Goal: Find specific page/section: Find specific page/section

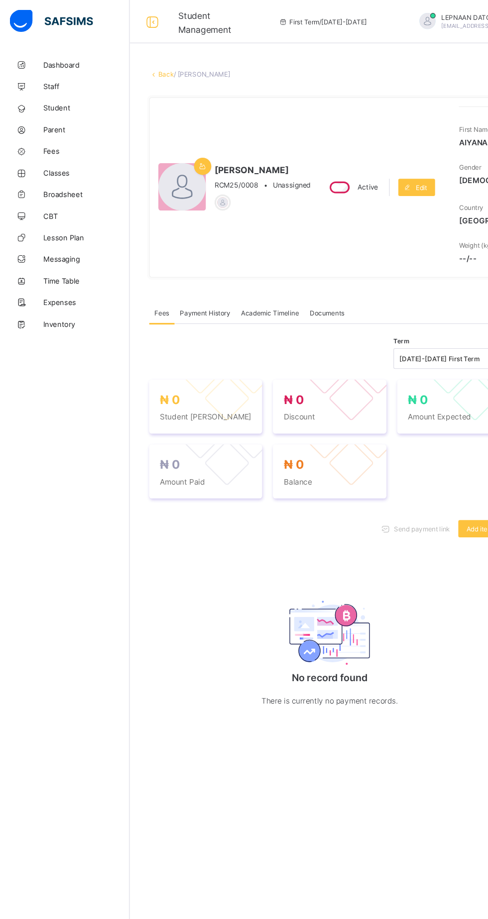
click at [160, 70] on link "Back" at bounding box center [153, 68] width 14 height 7
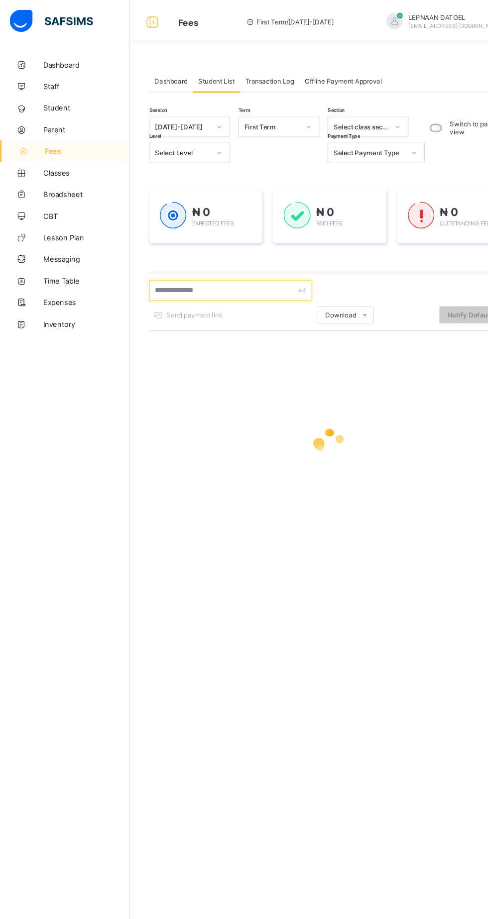
click at [223, 267] on input "text" at bounding box center [211, 267] width 149 height 19
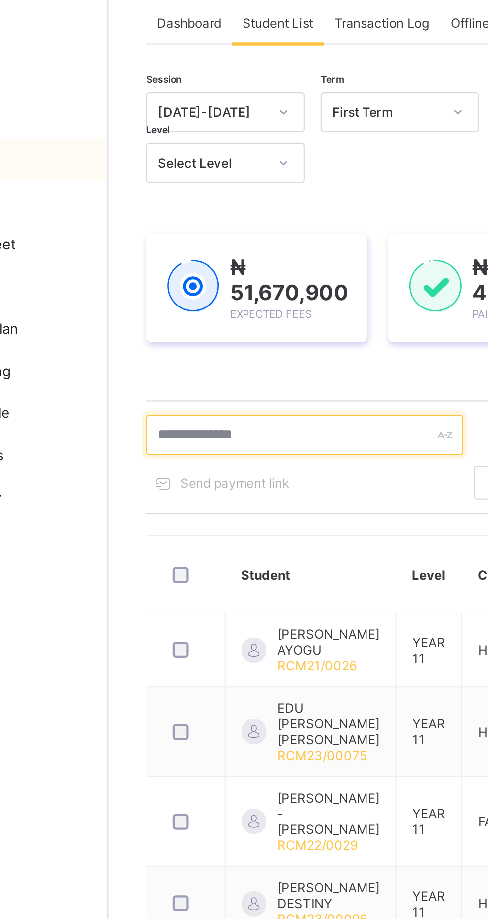
click at [196, 270] on input "text" at bounding box center [211, 269] width 149 height 19
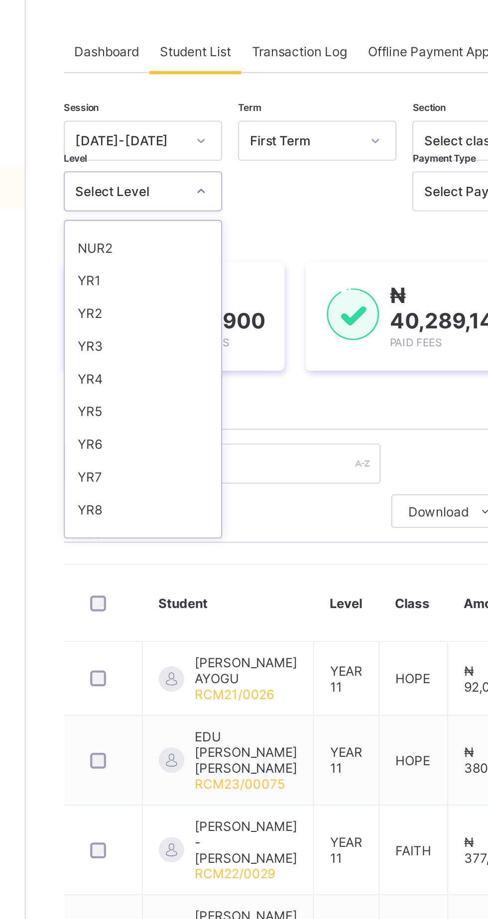
scroll to position [96, 0]
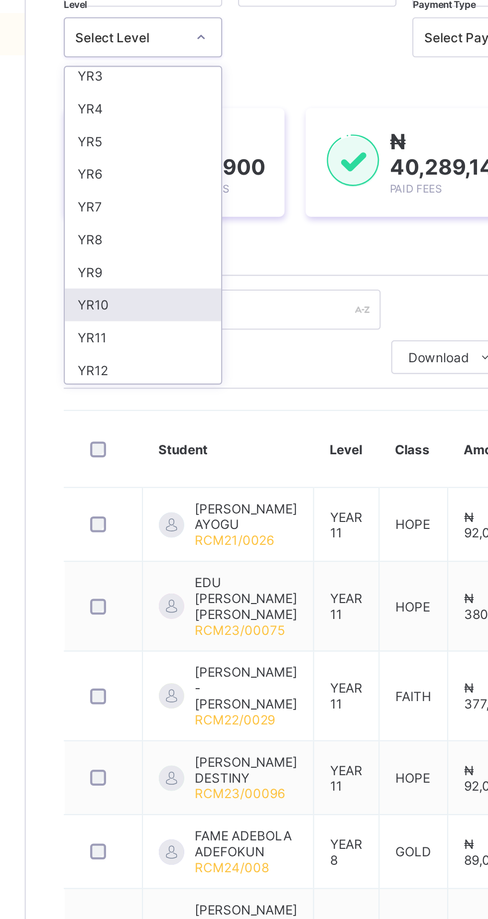
click at [178, 267] on div "YR10" at bounding box center [175, 266] width 74 height 15
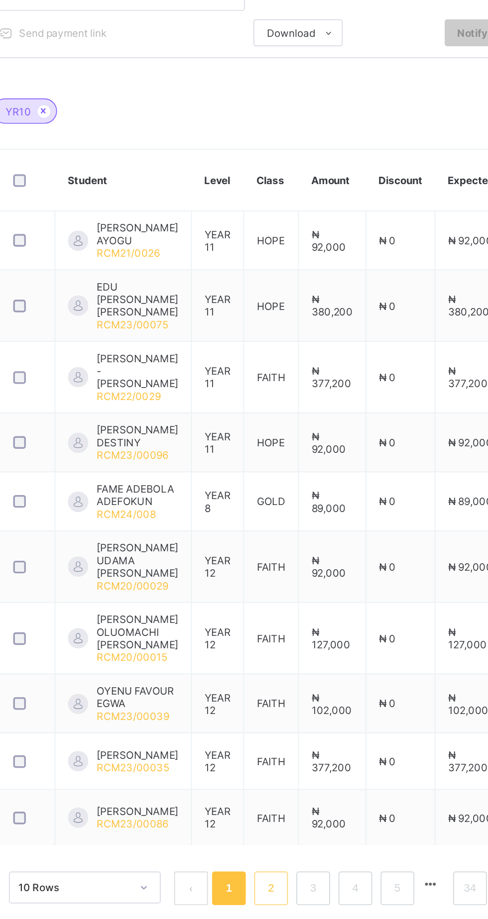
click at [302, 878] on link "2" at bounding box center [301, 882] width 9 height 13
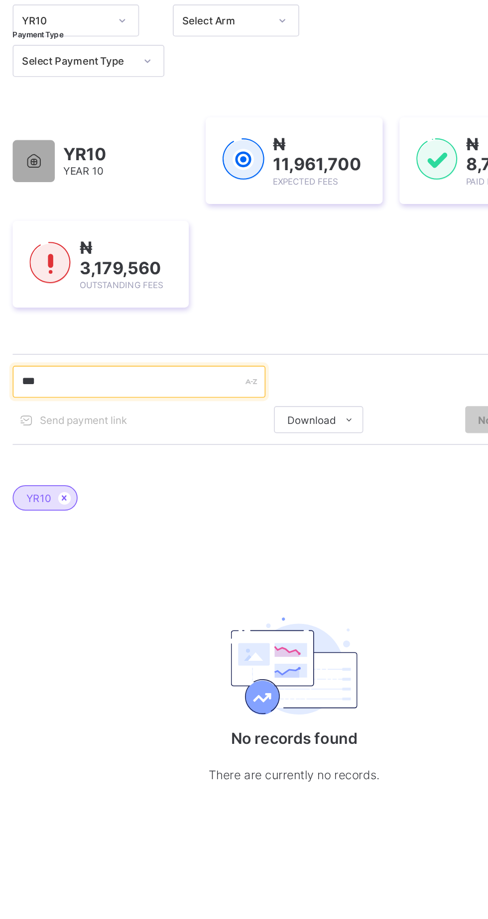
click at [207, 353] on input "***" at bounding box center [211, 354] width 149 height 19
type input "*"
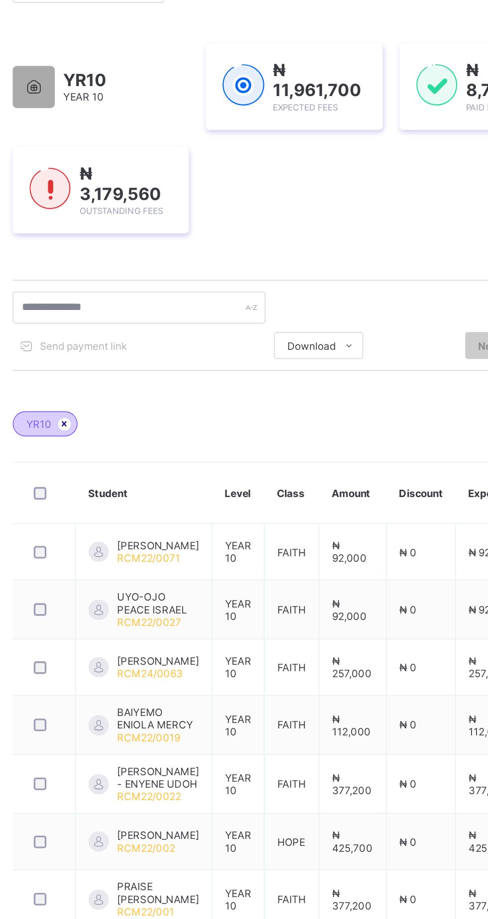
click at [168, 423] on icon at bounding box center [168, 423] width 8 height 6
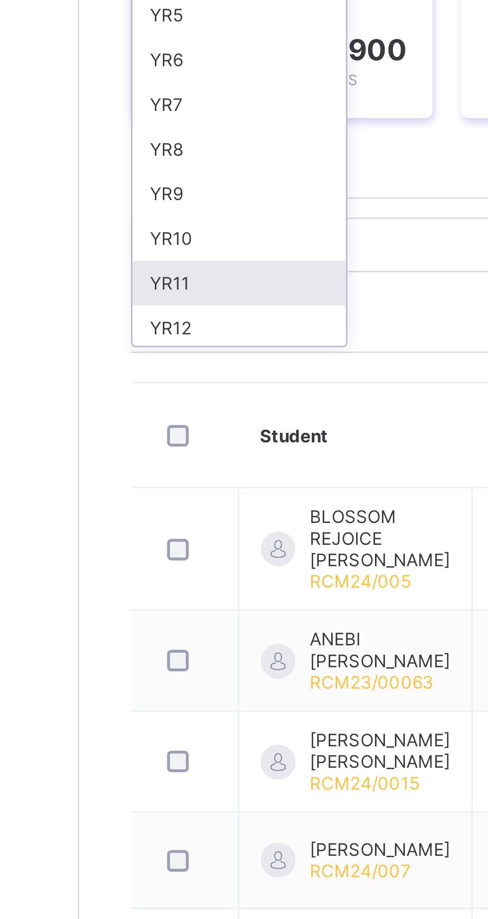
click at [169, 279] on div "YR11" at bounding box center [175, 282] width 74 height 15
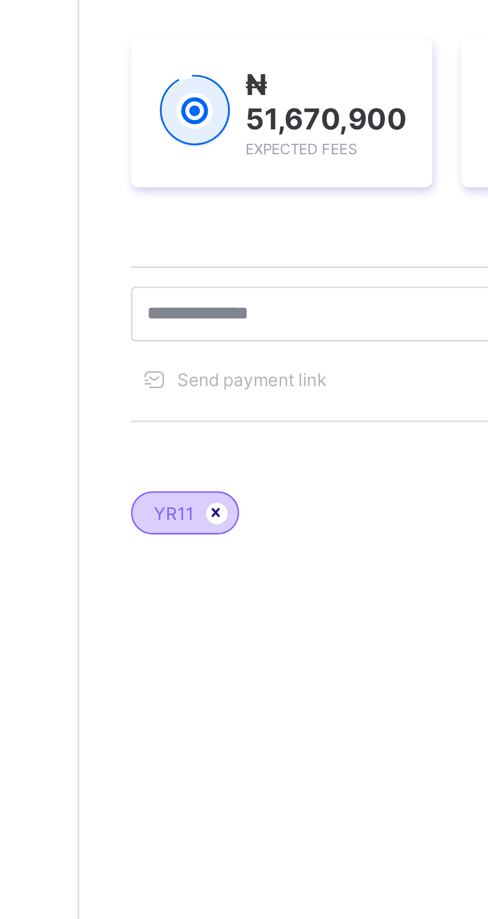
click at [166, 361] on icon at bounding box center [167, 362] width 8 height 6
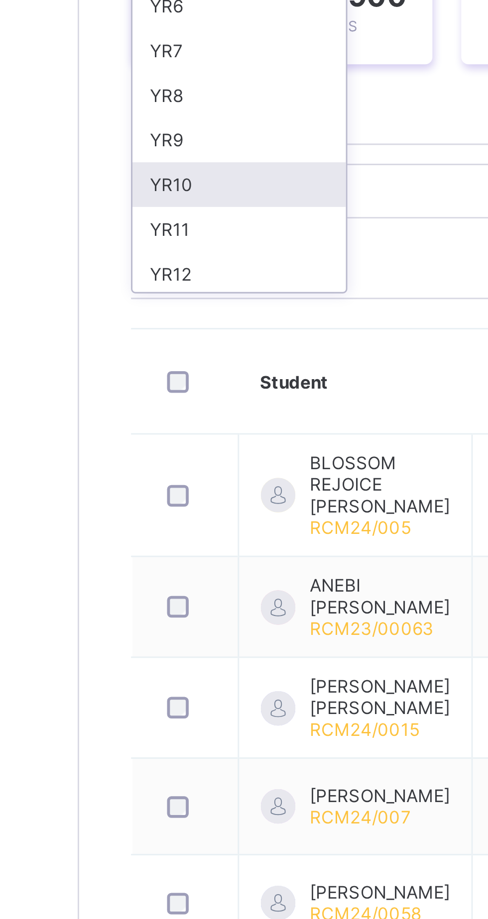
click at [179, 265] on div "YR10" at bounding box center [175, 266] width 74 height 15
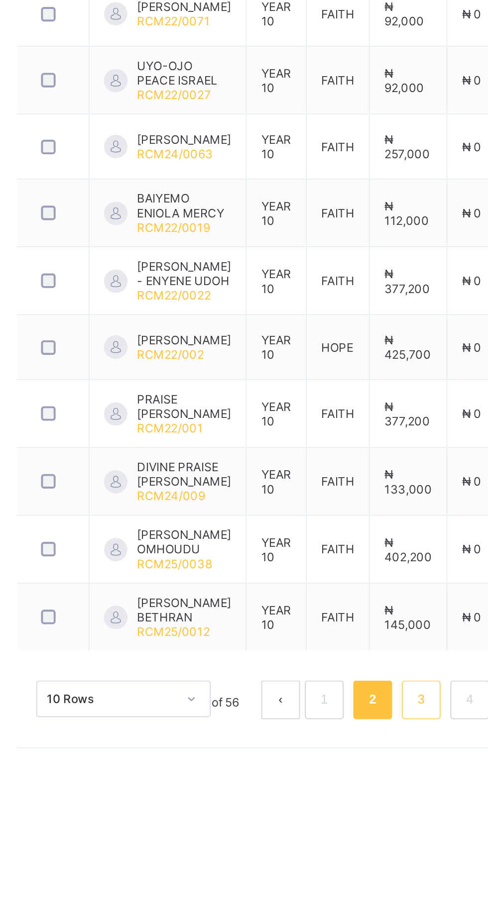
click at [343, 857] on link "3" at bounding box center [344, 850] width 9 height 13
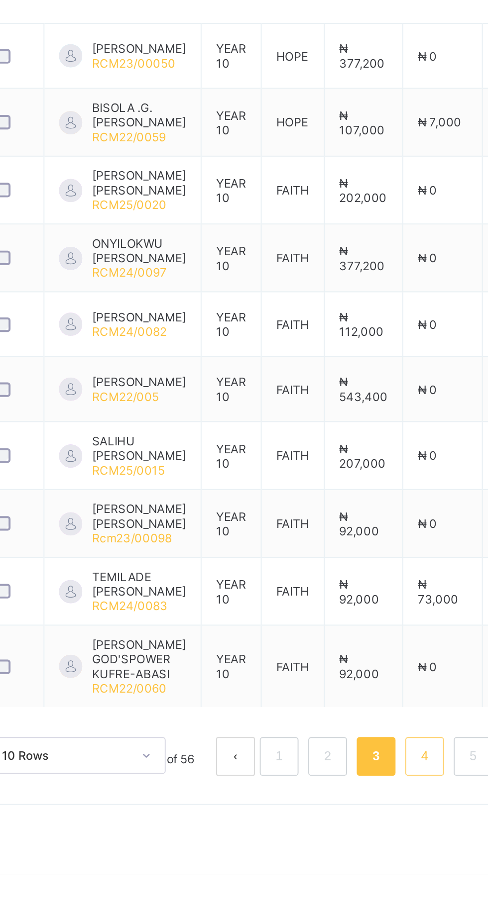
click at [369, 865] on link "4" at bounding box center [369, 858] width 9 height 13
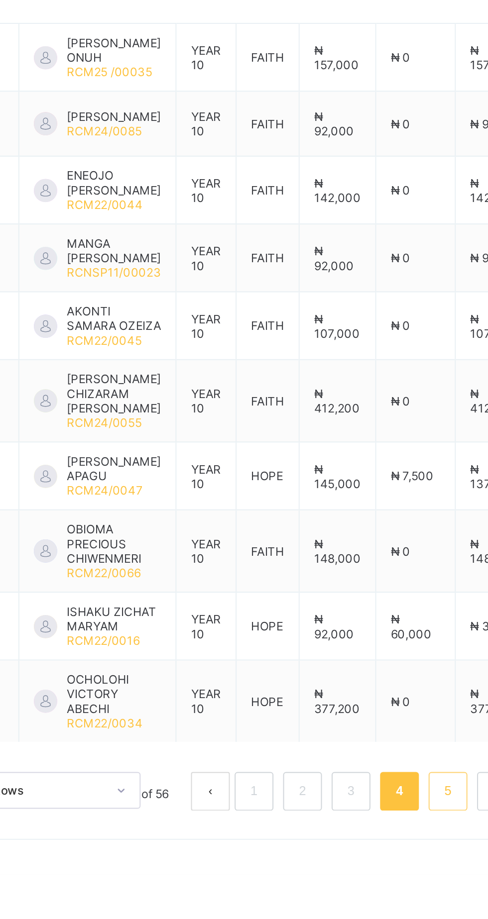
click at [394, 883] on link "5" at bounding box center [394, 876] width 9 height 13
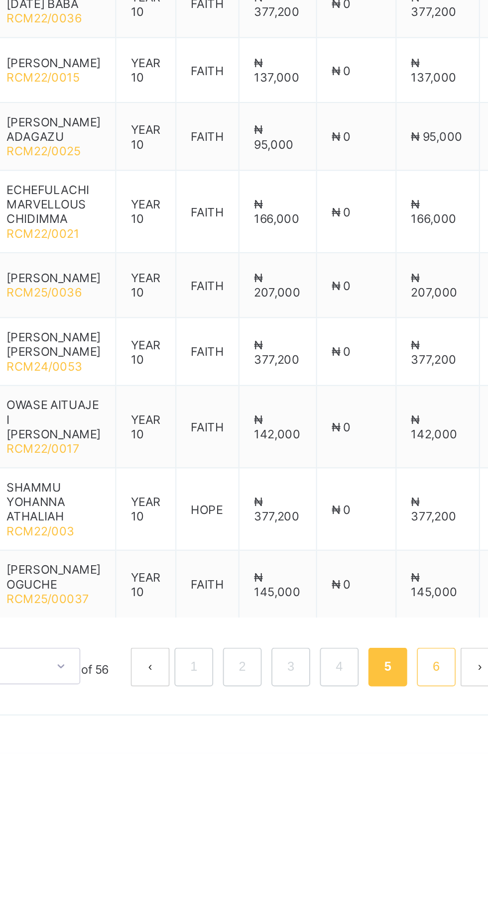
click at [418, 881] on link "6" at bounding box center [418, 874] width 9 height 13
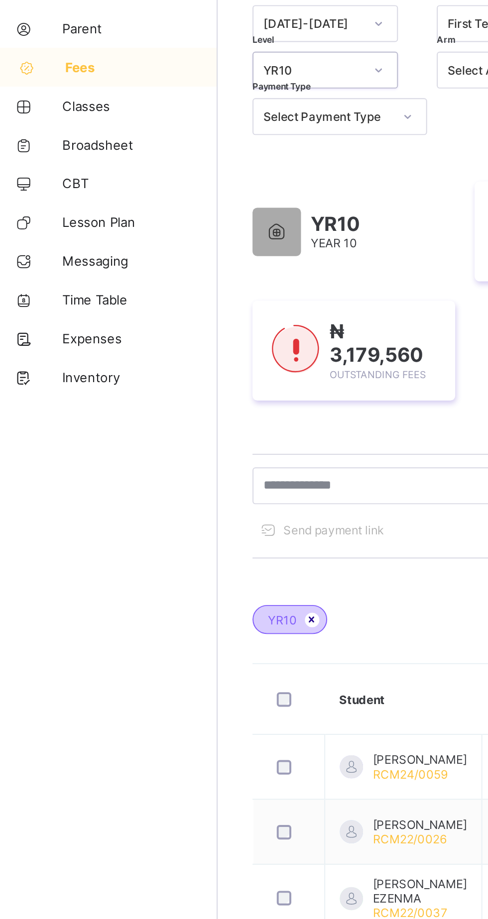
click at [167, 423] on icon at bounding box center [168, 423] width 8 height 6
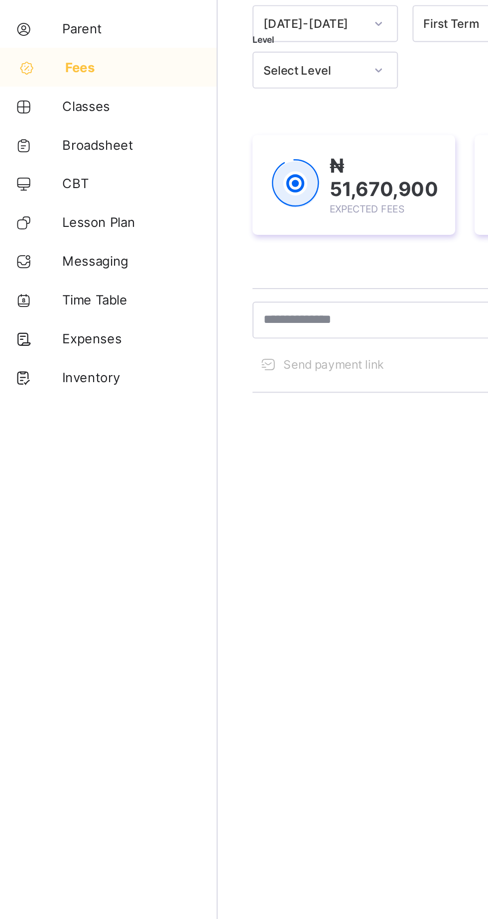
click at [208, 331] on div at bounding box center [303, 409] width 332 height 189
click at [193, 267] on input "text" at bounding box center [211, 269] width 149 height 19
click at [273, 273] on input "text" at bounding box center [211, 269] width 149 height 19
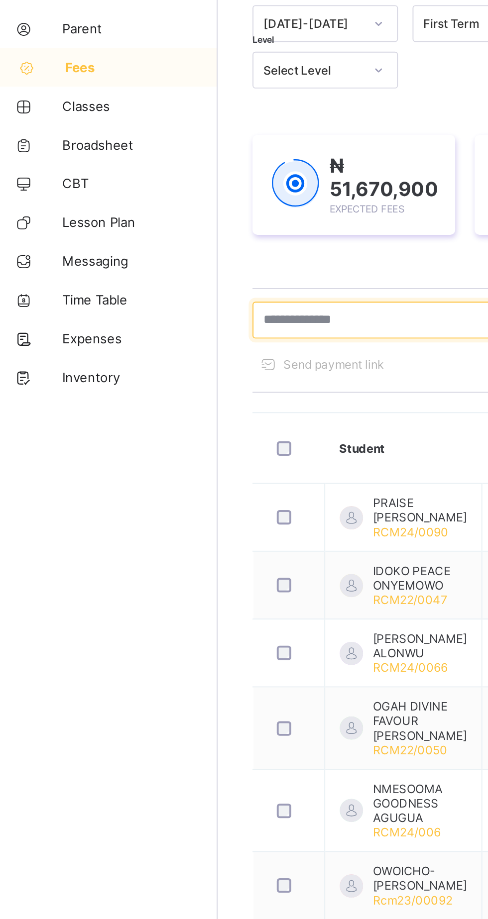
click at [231, 270] on input "text" at bounding box center [211, 269] width 149 height 19
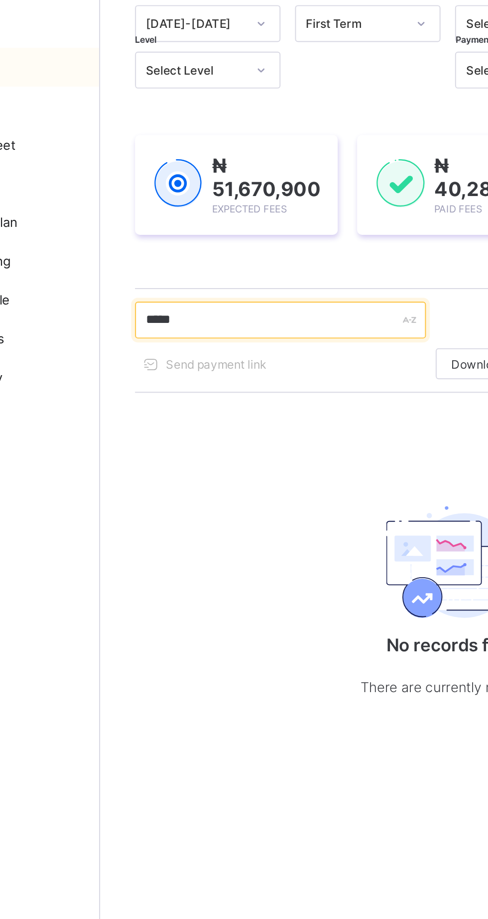
click at [219, 267] on input "*****" at bounding box center [211, 269] width 149 height 19
click at [230, 268] on input "*****" at bounding box center [211, 269] width 149 height 19
click at [217, 266] on input "*****" at bounding box center [211, 269] width 149 height 19
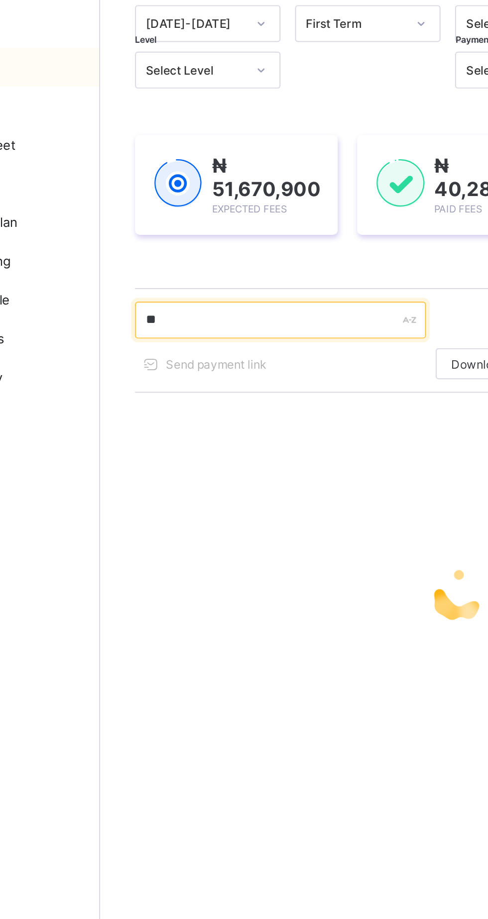
type input "*"
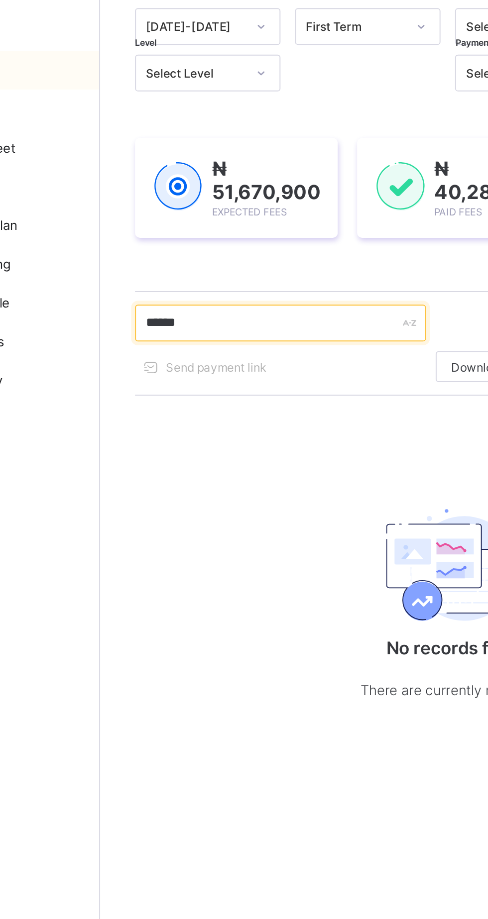
click at [215, 268] on input "******" at bounding box center [211, 269] width 149 height 19
type input "*"
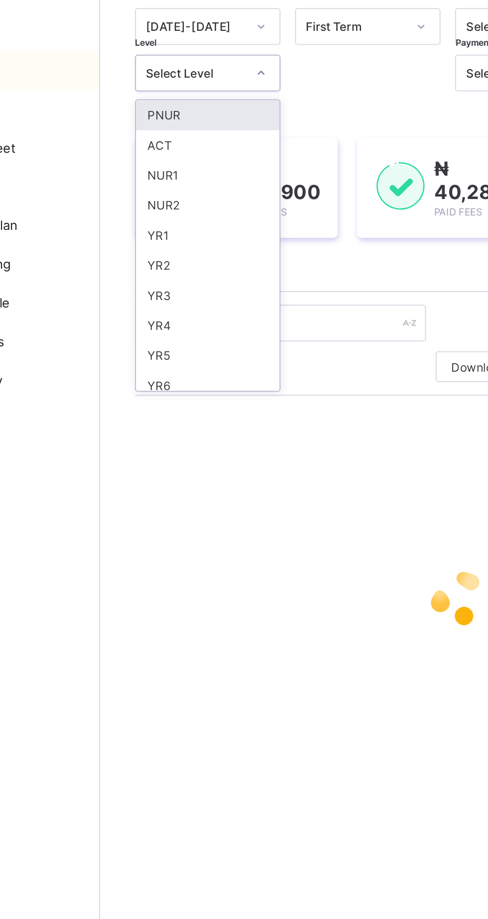
click at [160, 270] on div "YR4" at bounding box center [175, 270] width 74 height 15
click at [154, 268] on div "Session [DATE]-[DATE] Term First Term Section Select class section Level option…" at bounding box center [303, 305] width 332 height 397
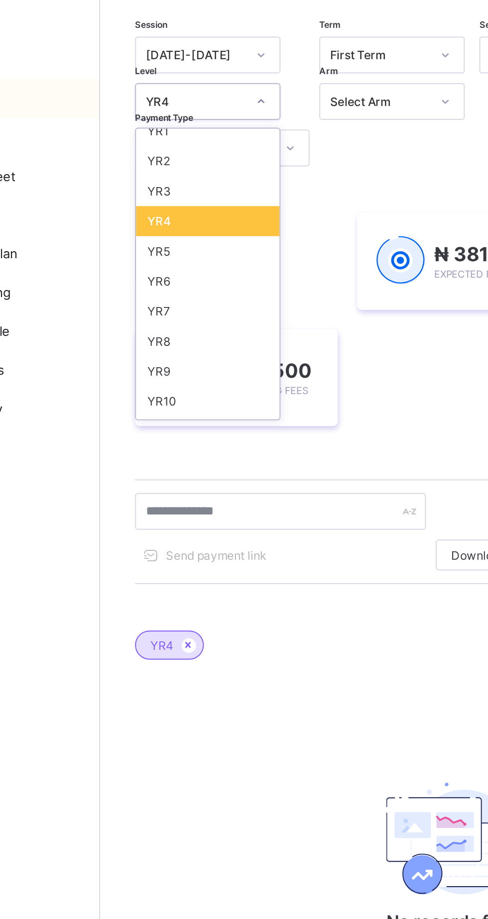
scroll to position [73, 0]
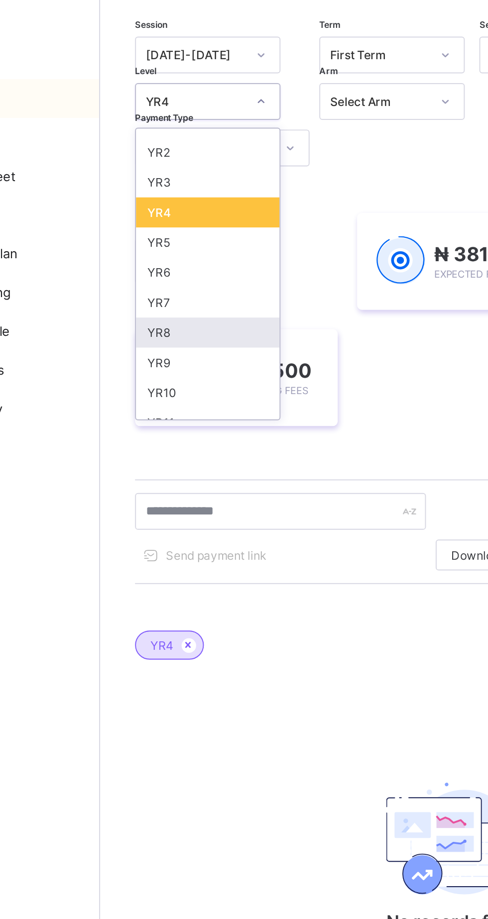
click at [172, 260] on div "YR8" at bounding box center [175, 259] width 74 height 15
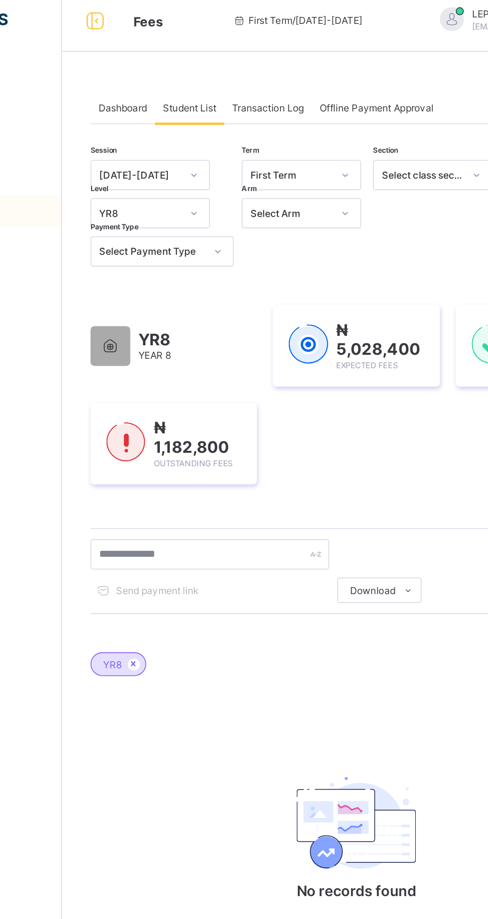
click at [165, 76] on span "Dashboard" at bounding box center [157, 74] width 30 height 7
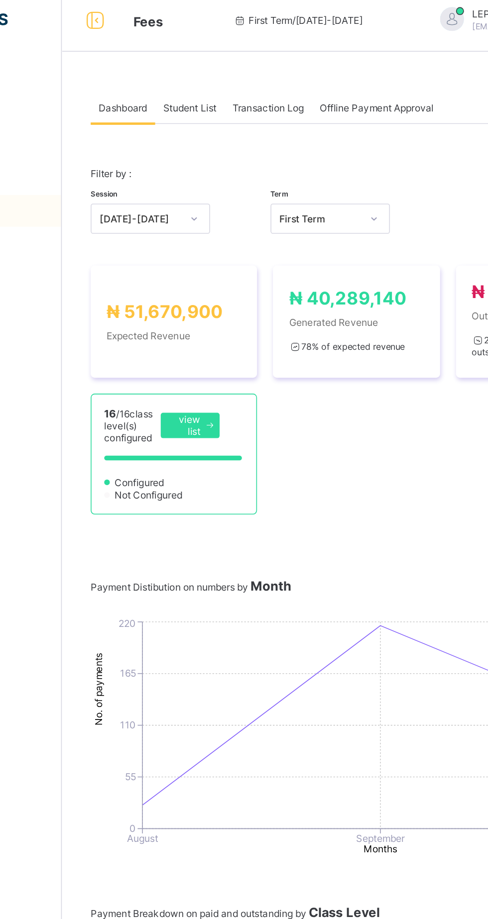
click at [209, 77] on span "Student List" at bounding box center [199, 74] width 33 height 7
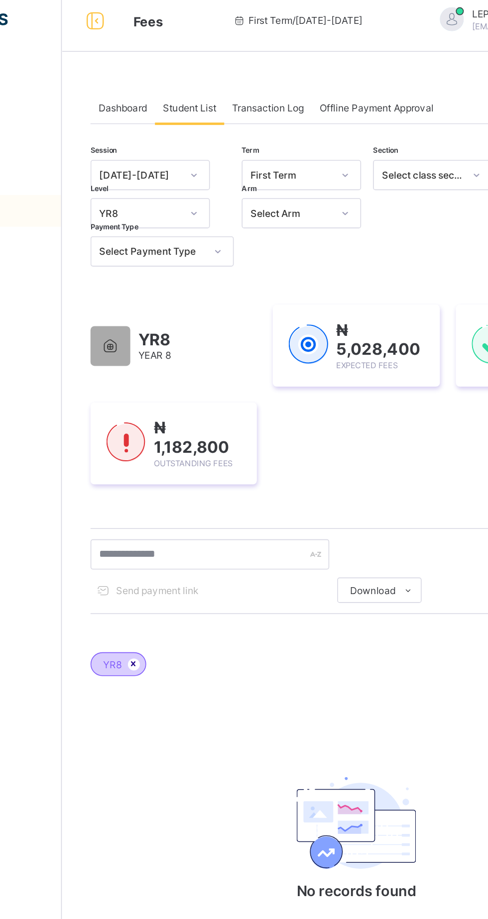
click at [164, 422] on icon at bounding box center [164, 423] width 8 height 6
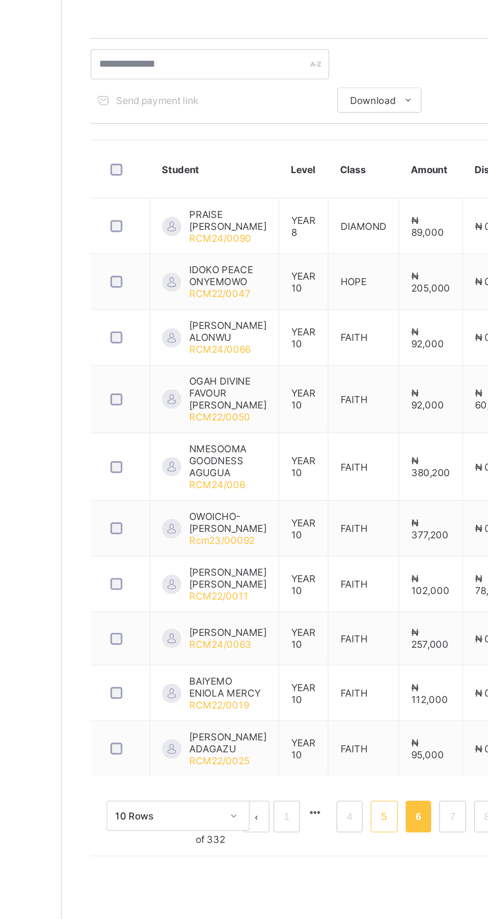
click at [321, 746] on link "5" at bounding box center [320, 739] width 9 height 13
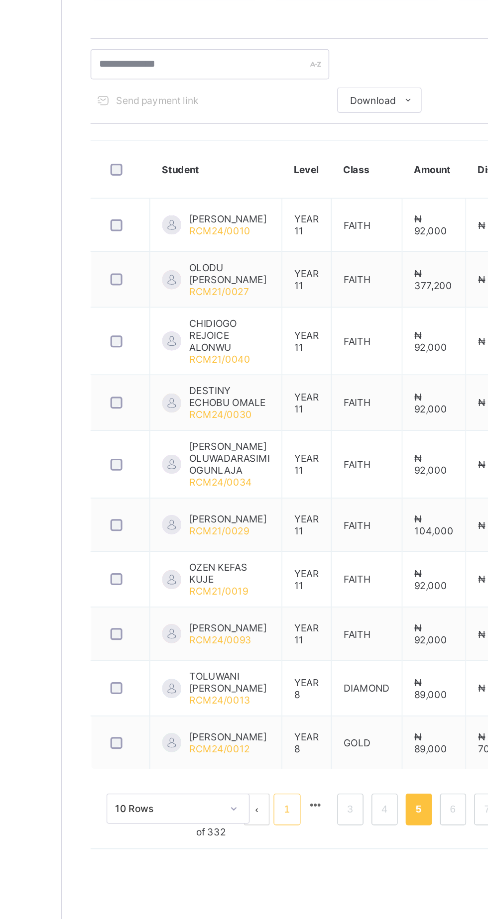
click at [260, 742] on link "1" at bounding box center [259, 735] width 9 height 13
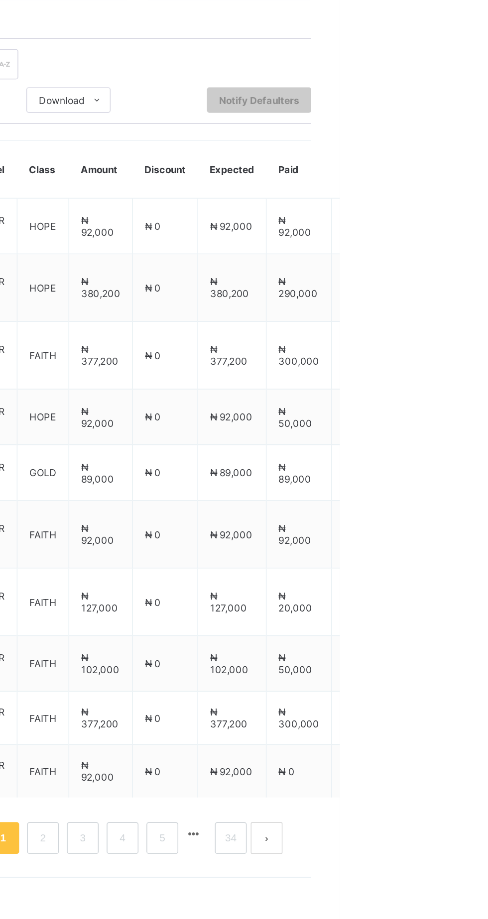
scroll to position [0, 0]
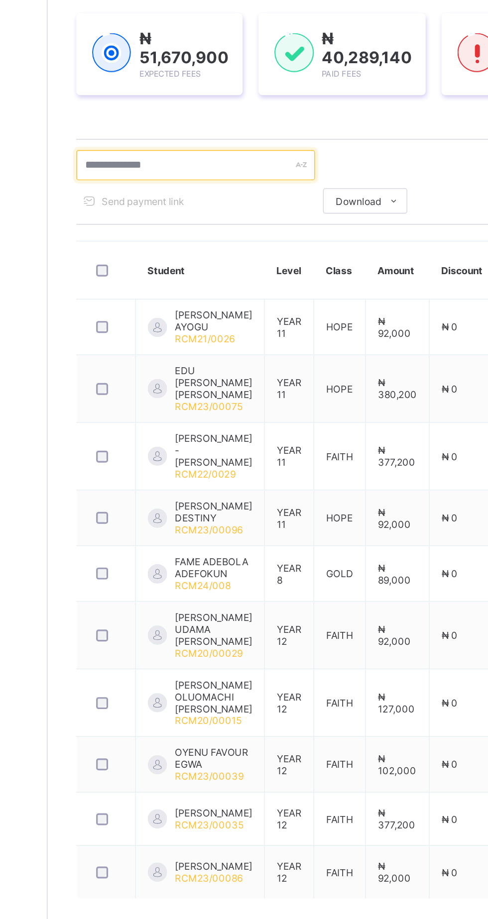
click at [229, 266] on input "text" at bounding box center [211, 269] width 149 height 19
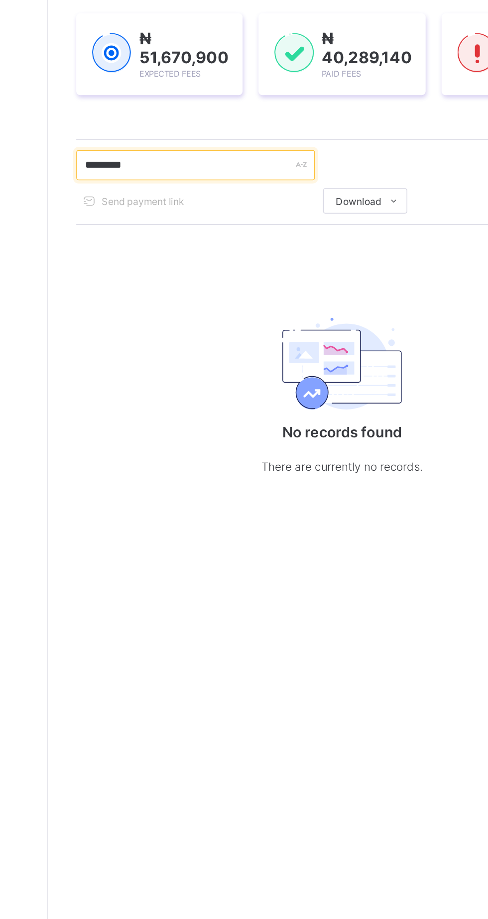
click at [213, 266] on input "*********" at bounding box center [211, 269] width 149 height 19
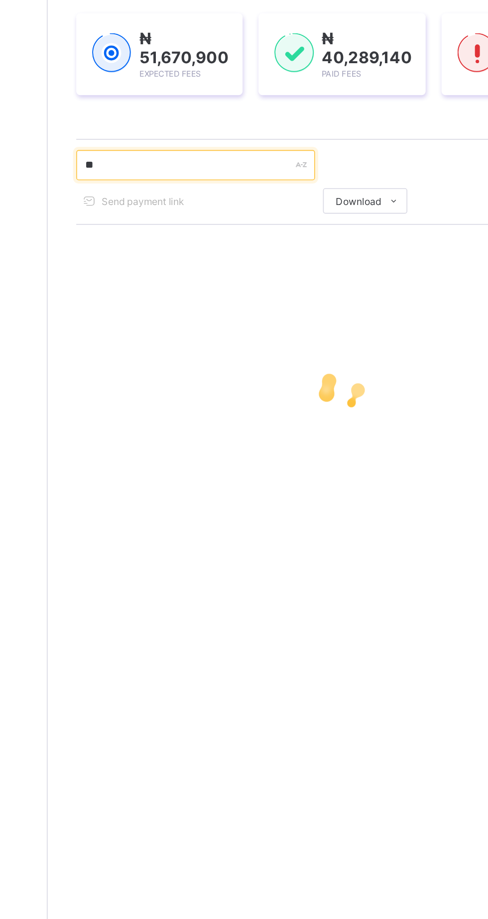
type input "*"
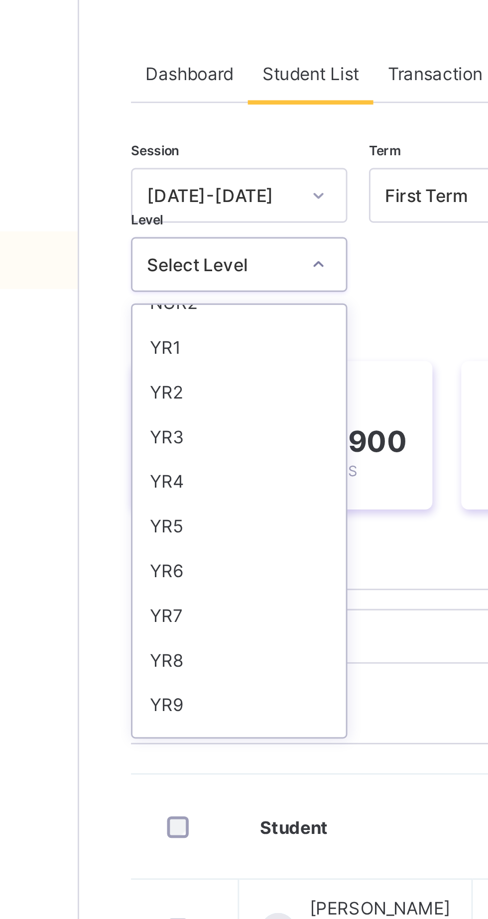
scroll to position [59, 0]
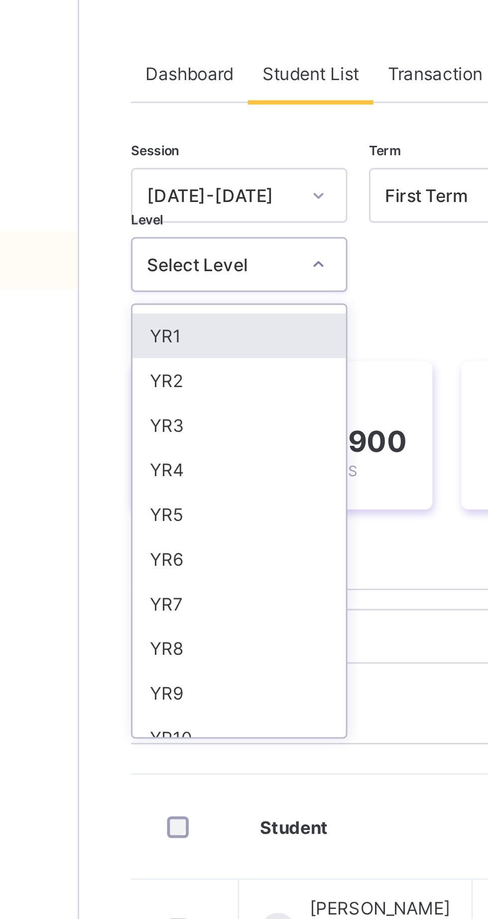
click at [176, 158] on div "YR1" at bounding box center [175, 165] width 74 height 15
